Goal: Check status: Check status

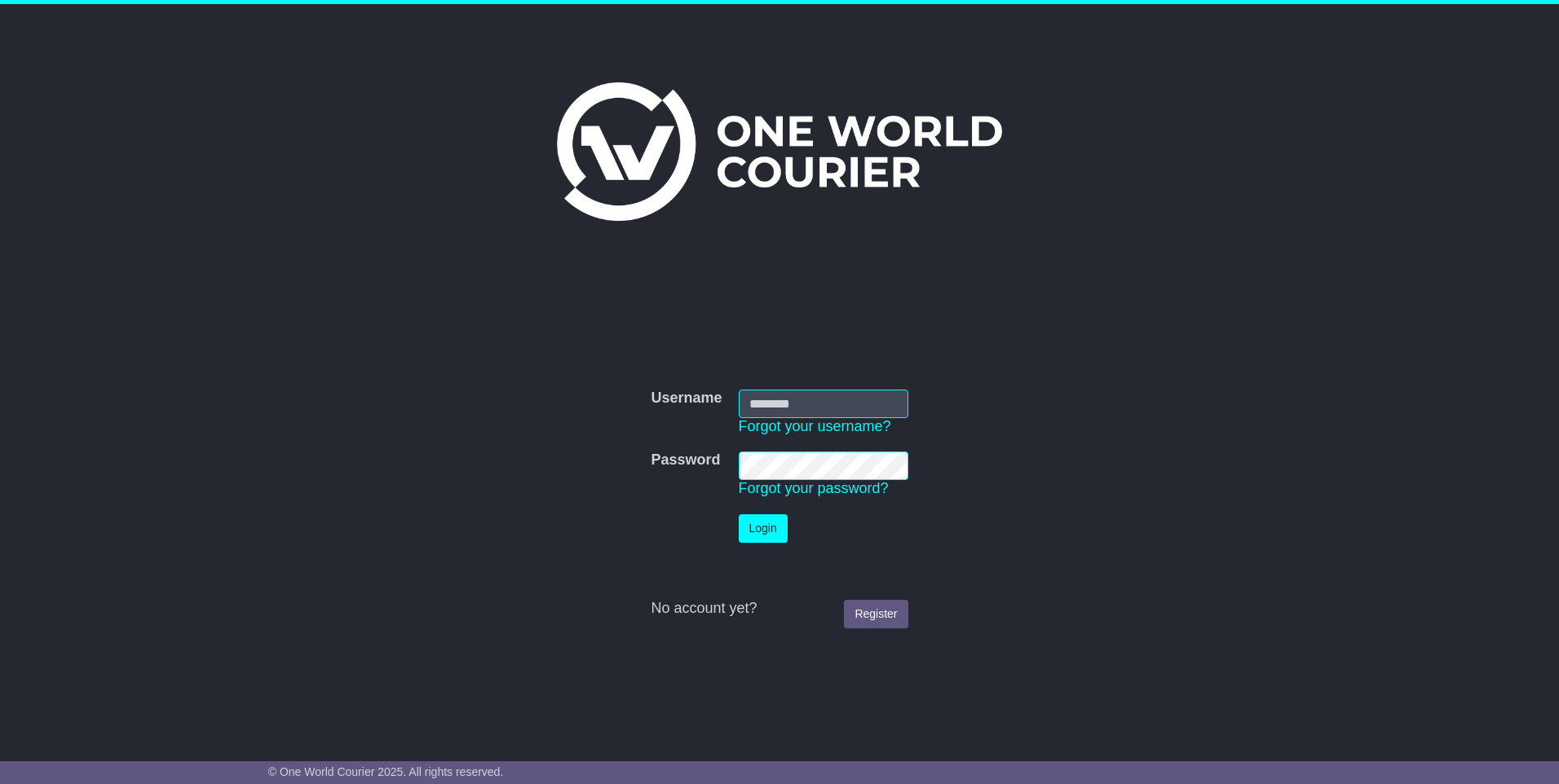
type input "**********"
click at [779, 524] on button "Login" at bounding box center [763, 529] width 49 height 29
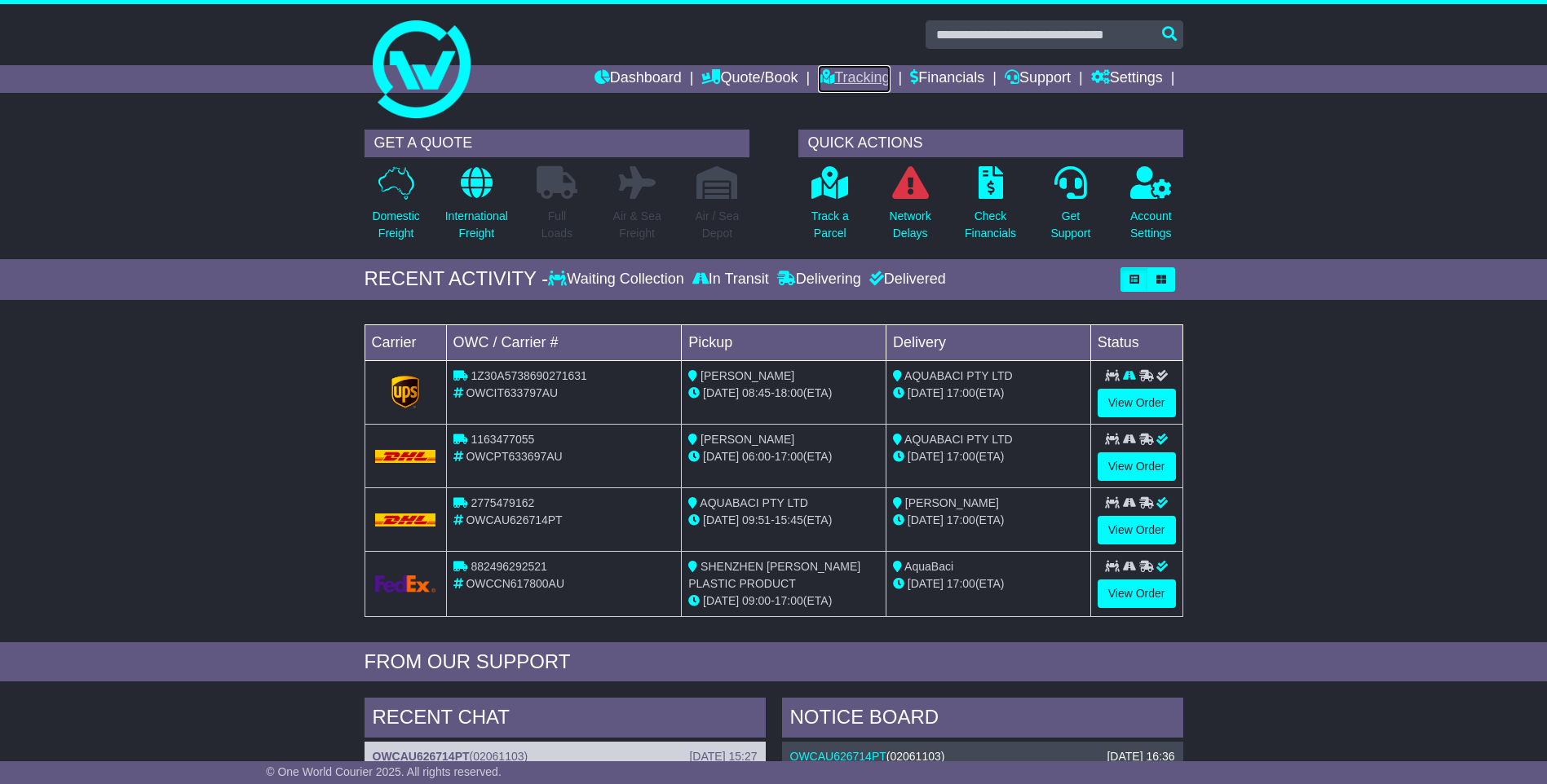
click at [860, 75] on link "Tracking" at bounding box center [853, 79] width 71 height 28
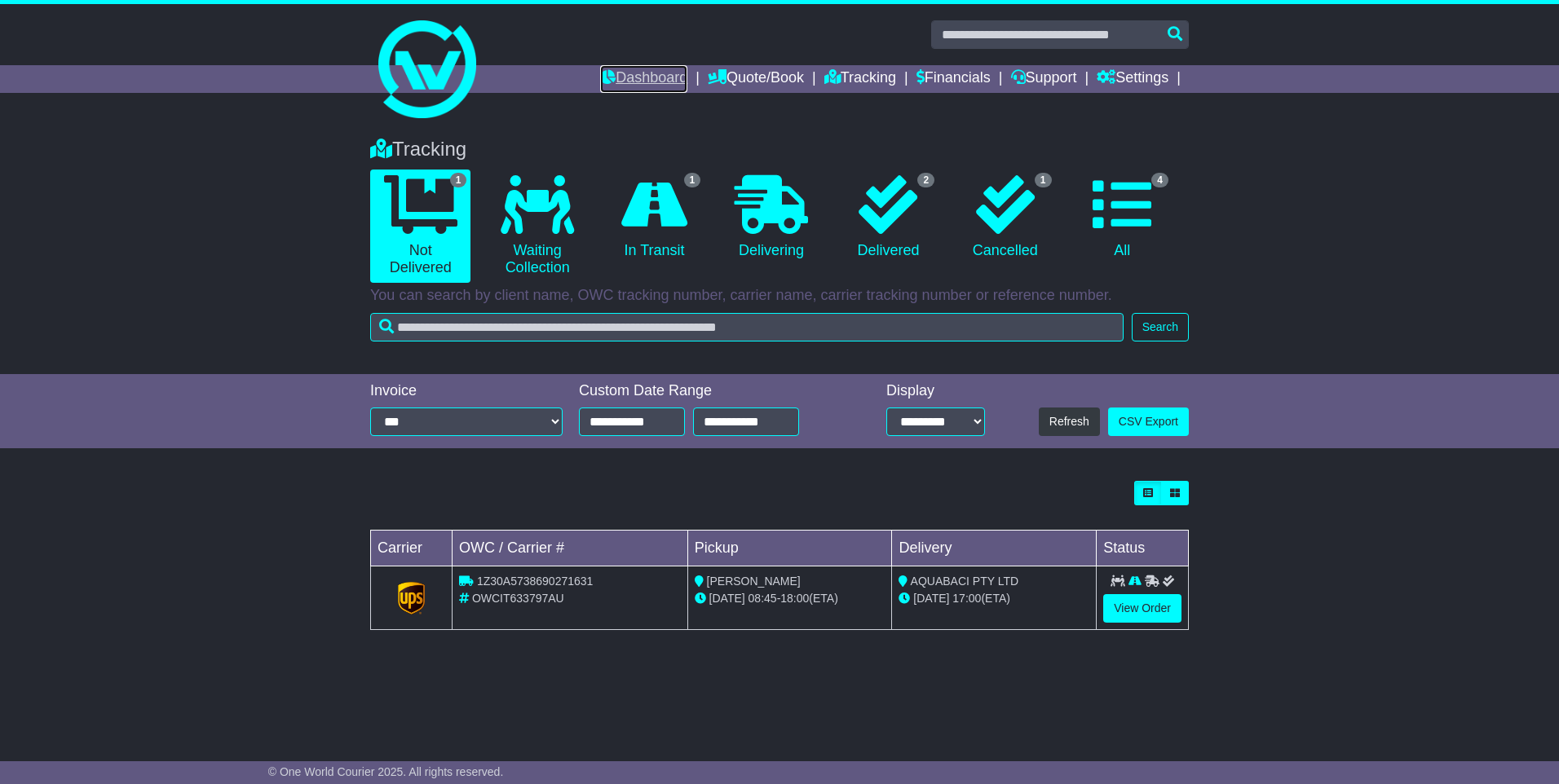
click at [624, 76] on link "Dashboard" at bounding box center [643, 79] width 88 height 28
